Goal: Transaction & Acquisition: Purchase product/service

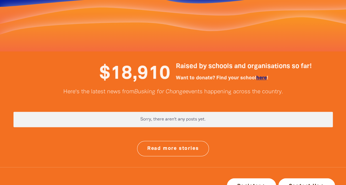
scroll to position [1420, 0]
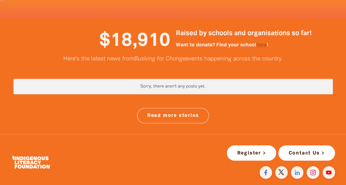
click at [262, 43] on link "here" at bounding box center [261, 45] width 10 height 4
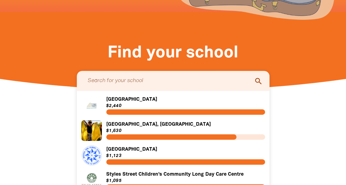
scroll to position [109, 0]
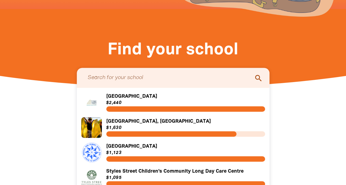
click at [258, 81] on icon "search" at bounding box center [258, 78] width 9 height 9
click at [199, 79] on input "Search for a student" at bounding box center [173, 78] width 182 height 15
type input "[GEOGRAPHIC_DATA]"
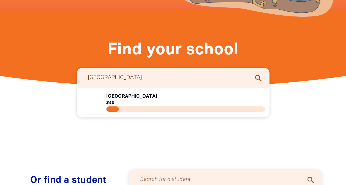
click at [154, 104] on link "Link to [GEOGRAPHIC_DATA]" at bounding box center [173, 102] width 184 height 21
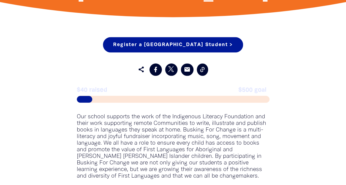
scroll to position [286, 0]
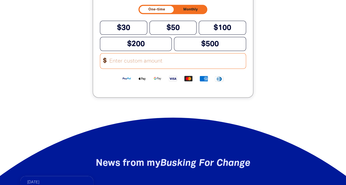
scroll to position [603, 0]
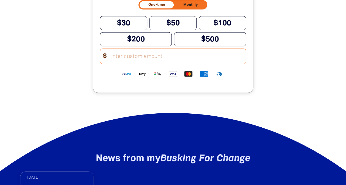
click at [120, 62] on input "Other Amount" at bounding box center [176, 56] width 140 height 15
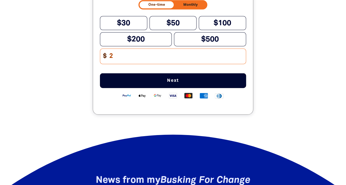
scroll to position [625, 0]
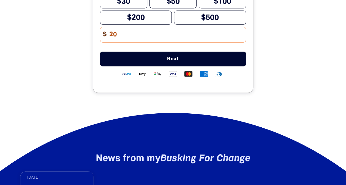
type input "20"
click at [175, 67] on button "Next" at bounding box center [173, 59] width 146 height 15
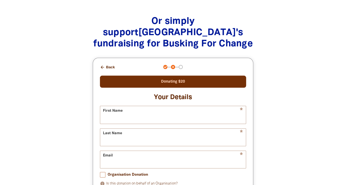
scroll to position [529, 0]
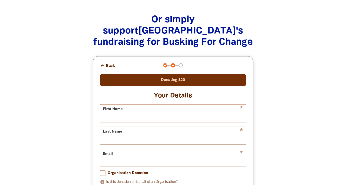
click at [127, 113] on input "First Name" at bounding box center [173, 113] width 146 height 17
type input "Kim"
type input "Smith"
click at [125, 167] on input "Email" at bounding box center [173, 158] width 146 height 17
type input "kimmi979@icloud.com"
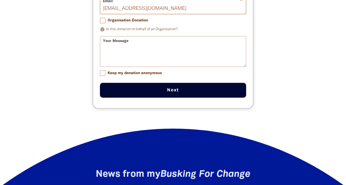
scroll to position [685, 0]
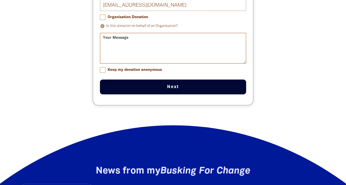
click at [166, 52] on textarea "Your Message" at bounding box center [173, 53] width 146 height 21
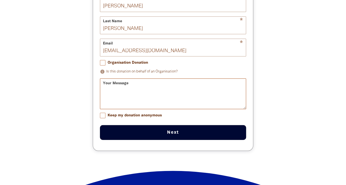
scroll to position [623, 0]
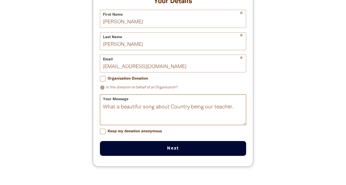
click at [193, 115] on textarea "What a beautiful song about Country being our teacher." at bounding box center [173, 115] width 146 height 21
click at [236, 111] on textarea "What a beautiful song about Country being our teacher." at bounding box center [173, 115] width 146 height 21
click at [151, 117] on textarea "What a beautiful song about Country being our teacher and seasonal change" at bounding box center [173, 115] width 146 height 21
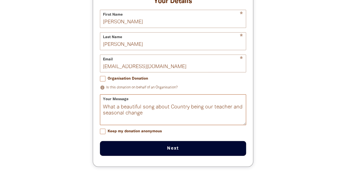
drag, startPoint x: 151, startPoint y: 117, endPoint x: 99, endPoint y: 111, distance: 51.8
click at [99, 111] on div "arrow_back Back Step 1 Step 2 Step 3 Donating $20 Your Details * First Name Kim…" at bounding box center [173, 64] width 160 height 205
click at [132, 116] on textarea "What a beautiful song about Country being our teacher and seasonal change" at bounding box center [173, 115] width 146 height 21
drag, startPoint x: 118, startPoint y: 113, endPoint x: 104, endPoint y: 113, distance: 14.6
click at [104, 113] on textarea "What a beautiful song about Country being our teacher and seasonal change" at bounding box center [173, 115] width 146 height 21
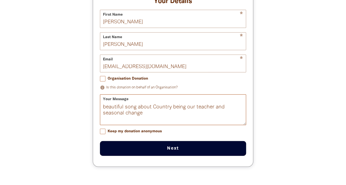
click at [146, 119] on textarea "beautiful song about Country being our teacher and seasonal change" at bounding box center [173, 115] width 146 height 21
click at [105, 113] on textarea "beautiful song about Country being our teacher and seasonal change" at bounding box center [173, 115] width 146 height 21
click at [144, 119] on textarea "A beautiful song about Country being our teacher and seasonal change" at bounding box center [173, 115] width 146 height 21
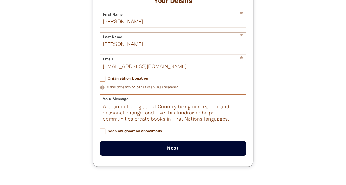
drag, startPoint x: 176, startPoint y: 118, endPoint x: 105, endPoint y: 115, distance: 71.3
click at [105, 115] on textarea "A beautiful song about Country being our teacher and seasonal change, and love …" at bounding box center [173, 115] width 146 height 21
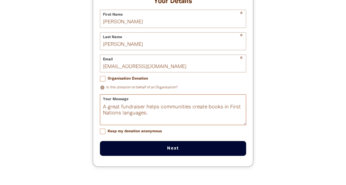
drag, startPoint x: 160, startPoint y: 112, endPoint x: 123, endPoint y: 112, distance: 36.9
click at [123, 112] on textarea "A great fundraiser helps communities create books in First Nations languages." at bounding box center [173, 115] width 146 height 21
click at [152, 121] on textarea "A great initiative to help communities create books in First Nations languages." at bounding box center [173, 115] width 146 height 21
click at [104, 113] on textarea "A great initiative to help communities create books in First Nations languages." at bounding box center [173, 115] width 146 height 21
click at [152, 120] on textarea "A great initiative to help communities create books in First Nations languages." at bounding box center [173, 115] width 146 height 21
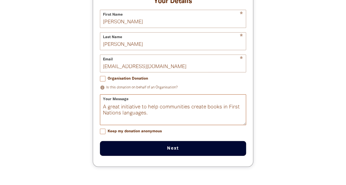
paste textarea "A beautiful song about Country being our teacher and seasonal change, and love …"
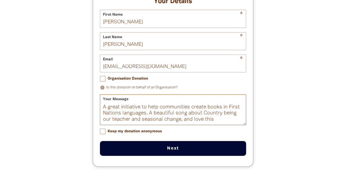
click at [150, 118] on textarea "A great initiative to help communities create books in First Nations languages.…" at bounding box center [173, 115] width 146 height 21
click at [172, 125] on textarea "A great initiative to help communities create books in First Nations languages,…" at bounding box center [173, 115] width 146 height 21
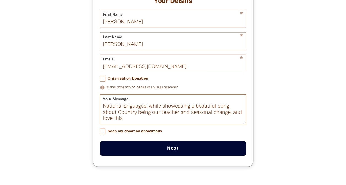
drag, startPoint x: 180, startPoint y: 124, endPoint x: 233, endPoint y: 130, distance: 53.4
click at [233, 125] on div "Your Message A great initiative to help communities create books in First Natio…" at bounding box center [173, 110] width 146 height 31
click at [204, 125] on textarea "A great initiative to help communities create books in First Nations languages,…" at bounding box center [173, 115] width 146 height 21
drag, startPoint x: 189, startPoint y: 119, endPoint x: 151, endPoint y: 119, distance: 37.7
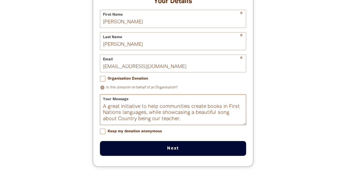
click at [151, 119] on textarea "A great initiative to help communities create books in First Nations languages,…" at bounding box center [173, 115] width 146 height 21
click at [154, 125] on textarea "A great initiative to help communities create books in First Nations languages,…" at bounding box center [173, 115] width 146 height 21
type textarea "A great initiative to help communities create books in First Nations languages,…"
click at [174, 154] on button "Next chevron_right" at bounding box center [173, 148] width 146 height 15
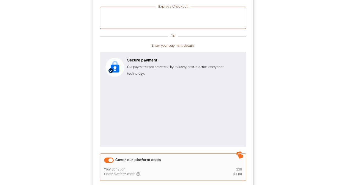
scroll to position [659, 0]
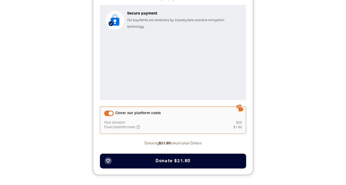
click at [179, 159] on button "favorite_border Donate $21.80" at bounding box center [173, 161] width 146 height 15
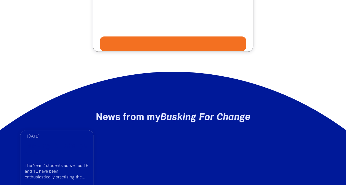
scroll to position [581, 0]
